Goal: Information Seeking & Learning: Learn about a topic

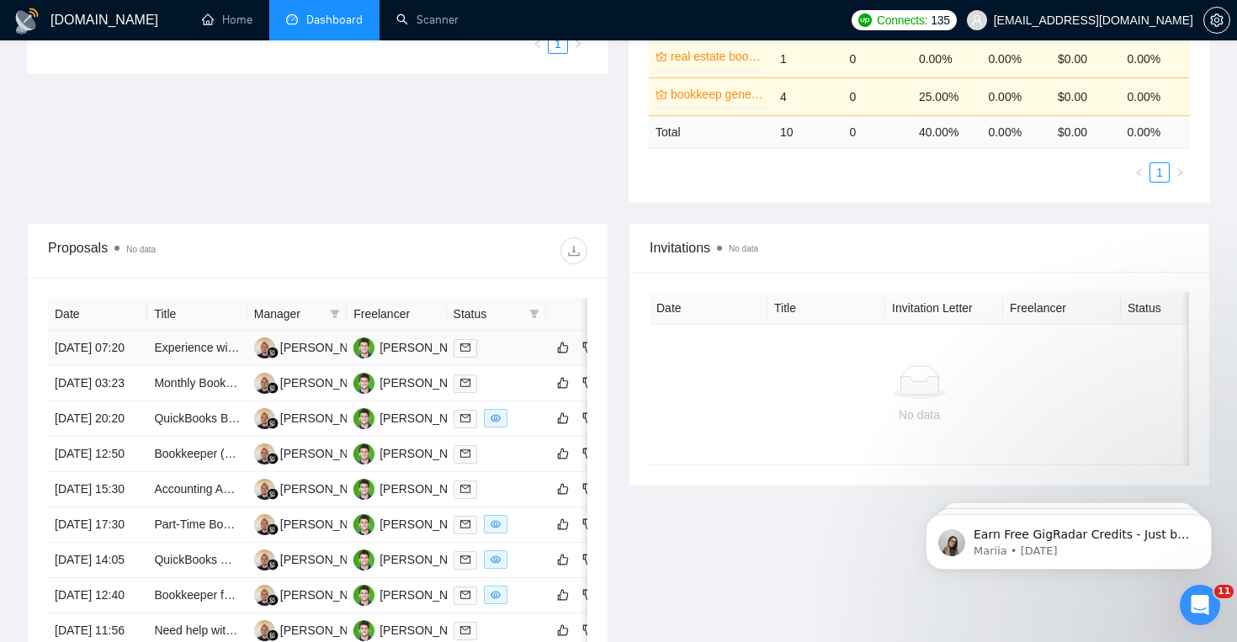
scroll to position [454, 0]
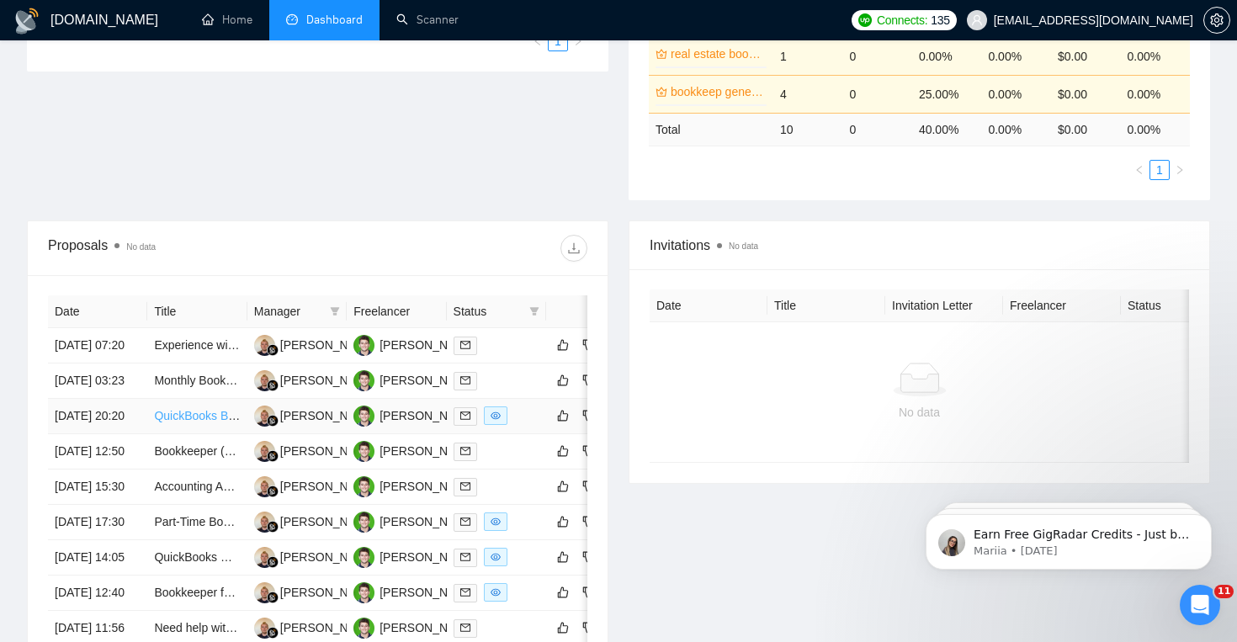
click at [209, 422] on link "QuickBooks Bookkeeper Needed for Ongoing Support" at bounding box center [295, 415] width 283 height 13
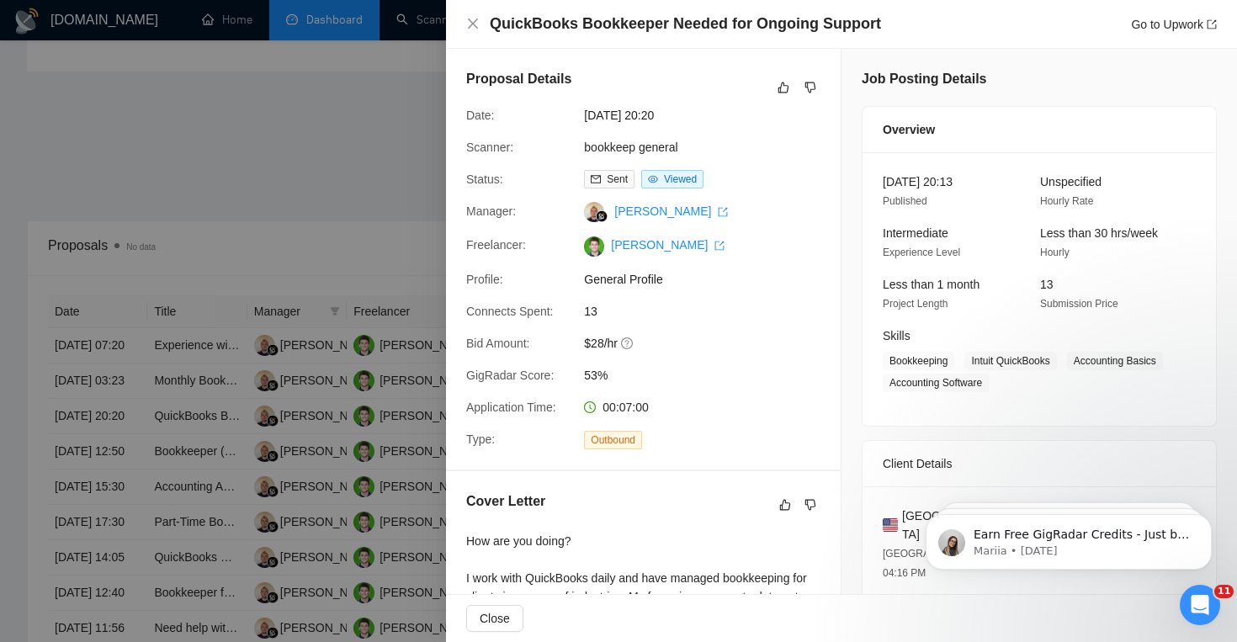
click at [299, 306] on div at bounding box center [618, 321] width 1237 height 642
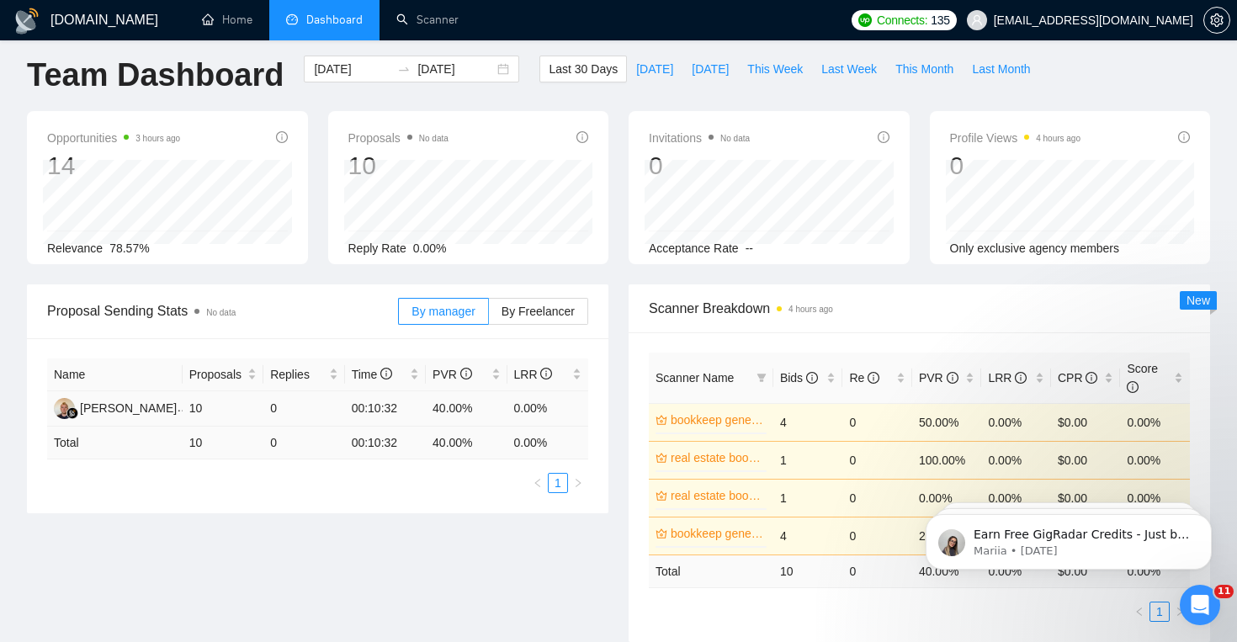
scroll to position [3, 0]
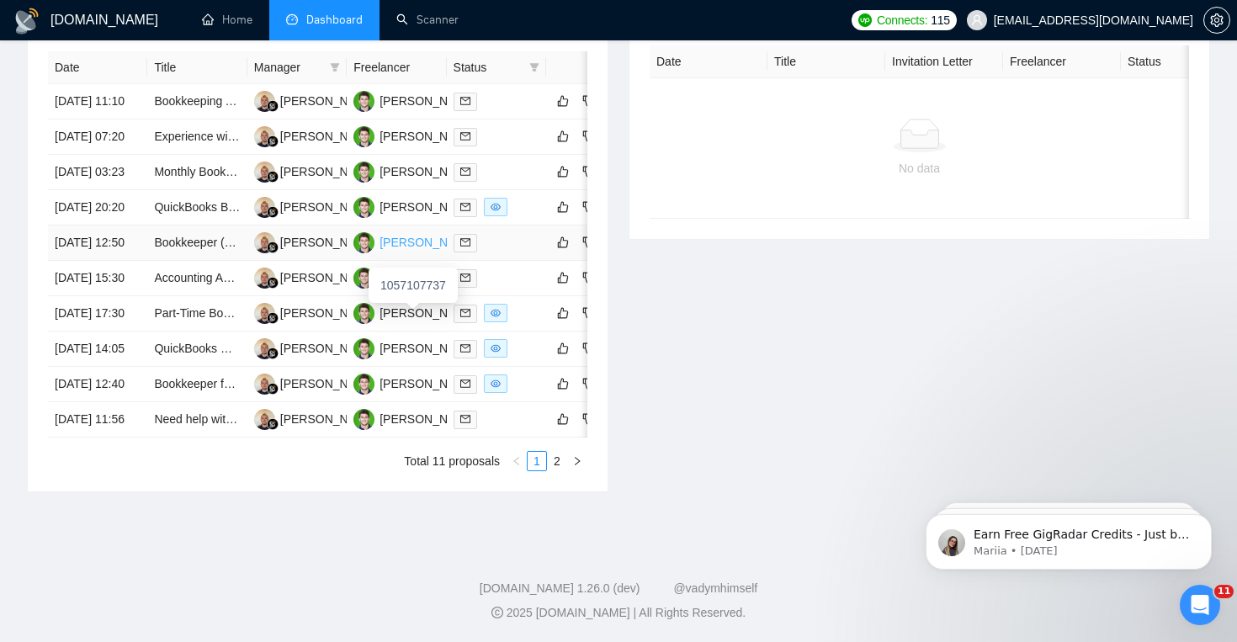
scroll to position [753, 0]
click at [183, 390] on link "Bookkeeper for Ongoing Project-Based Work" at bounding box center [272, 383] width 236 height 13
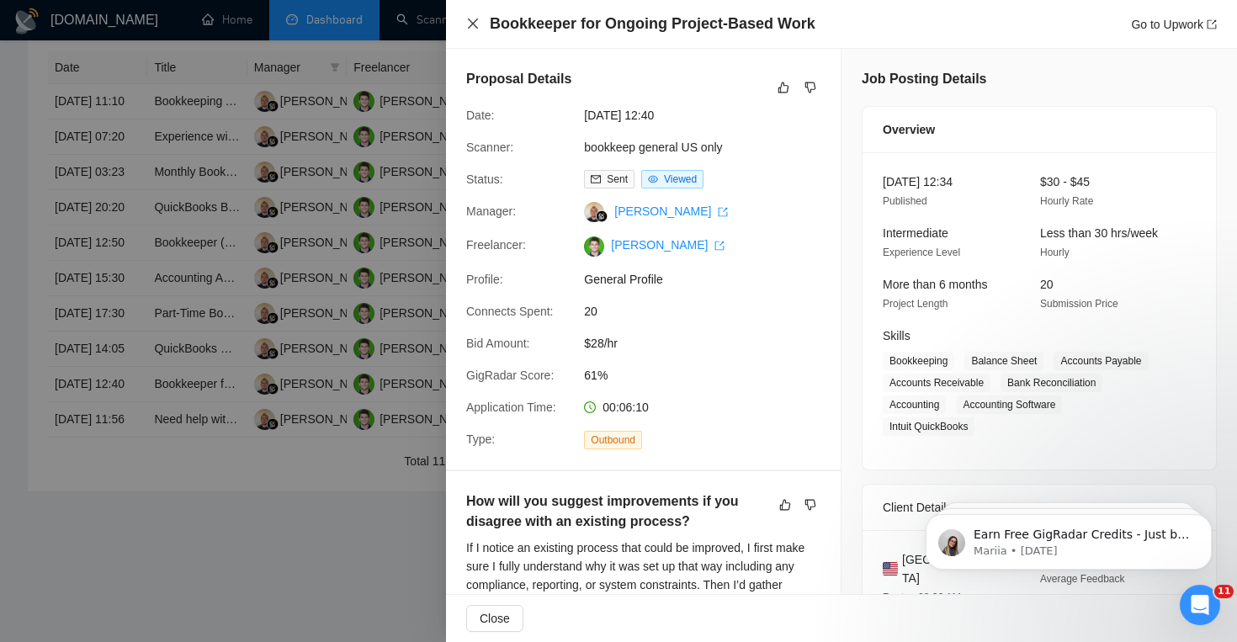
click at [470, 24] on icon "close" at bounding box center [472, 23] width 13 height 13
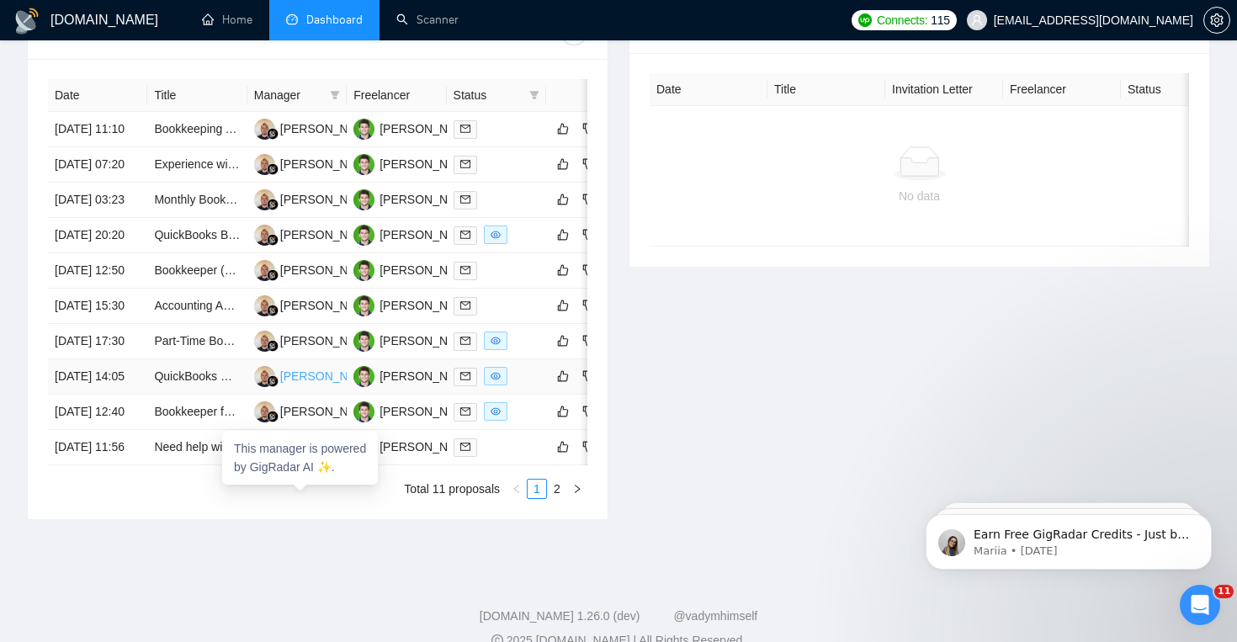
scroll to position [655, 0]
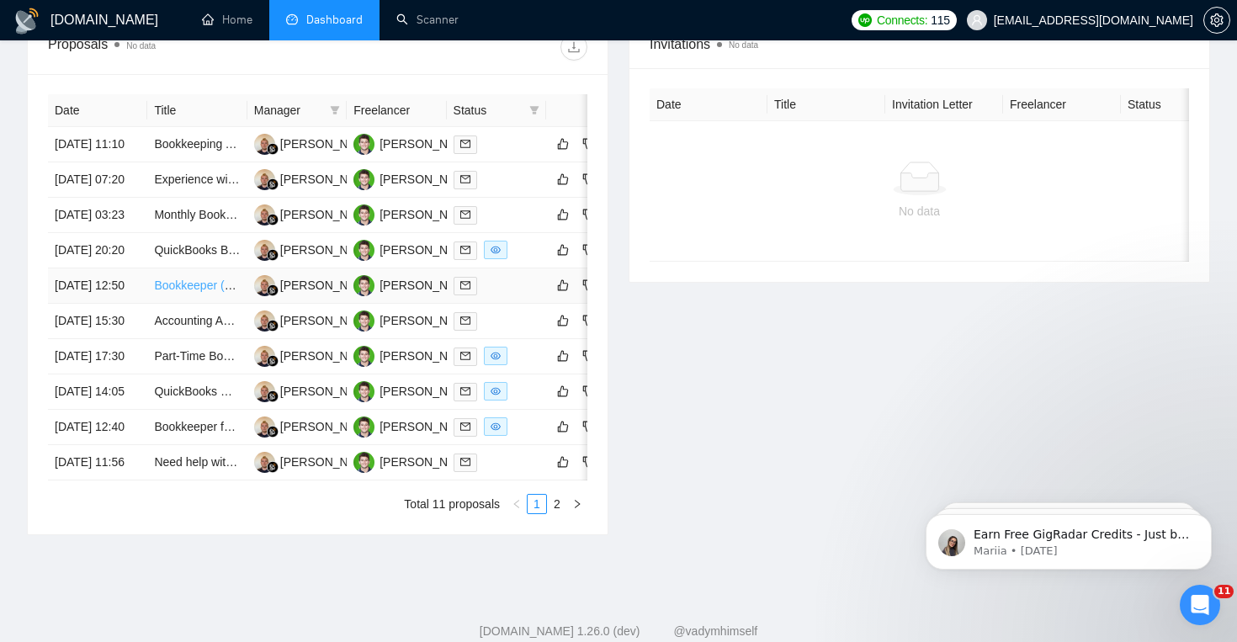
click at [211, 292] on link "Bookkeeper (U.S. Education C-Corp)" at bounding box center [251, 285] width 194 height 13
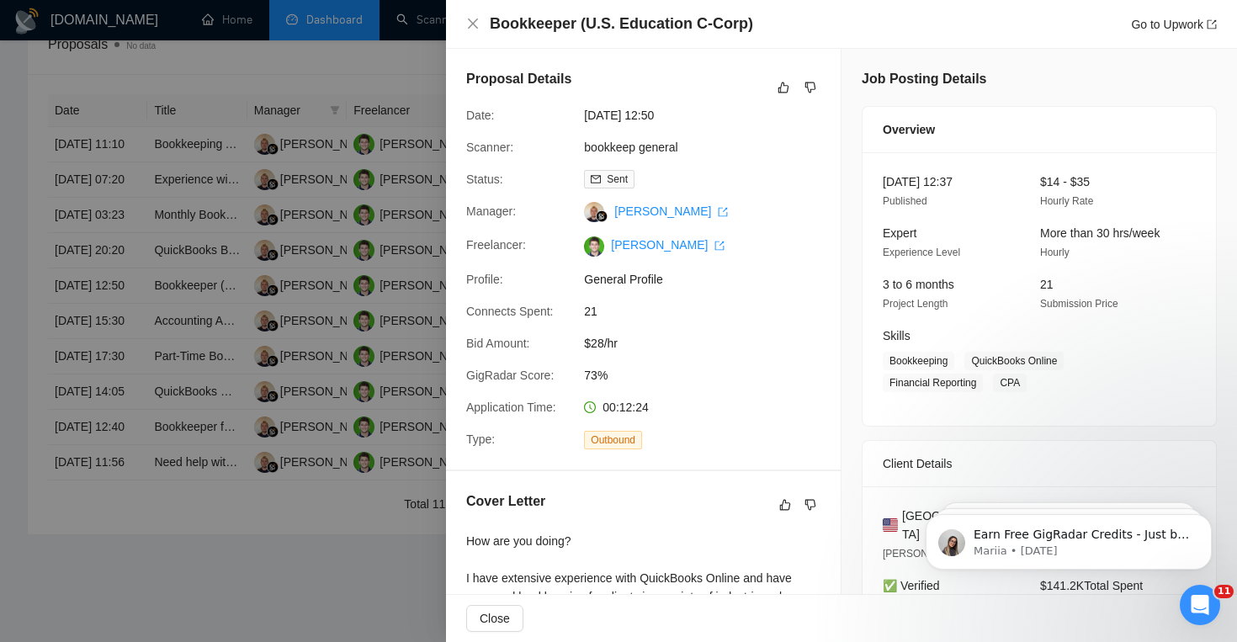
click at [354, 349] on div at bounding box center [618, 321] width 1237 height 642
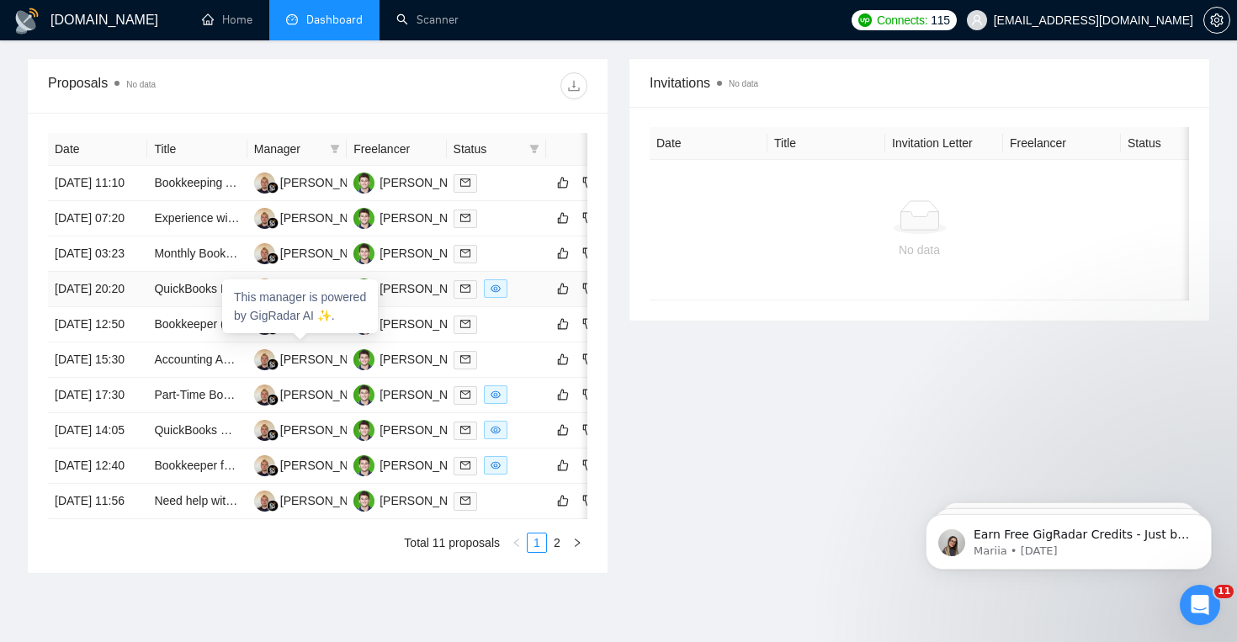
scroll to position [610, 0]
